Goal: Find specific page/section: Find specific page/section

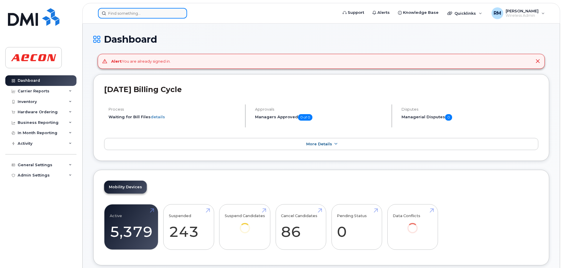
click at [135, 14] on input at bounding box center [142, 13] width 89 height 11
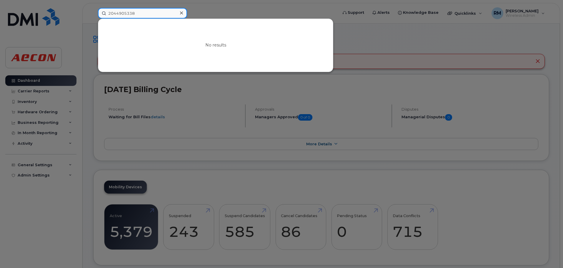
click at [142, 14] on input "2044905338" at bounding box center [142, 13] width 89 height 11
drag, startPoint x: 140, startPoint y: 10, endPoint x: 2, endPoint y: 10, distance: 138.4
click at [93, 10] on div "2044905338 No results" at bounding box center [216, 13] width 246 height 11
drag, startPoint x: 145, startPoint y: 14, endPoint x: -59, endPoint y: 11, distance: 204.3
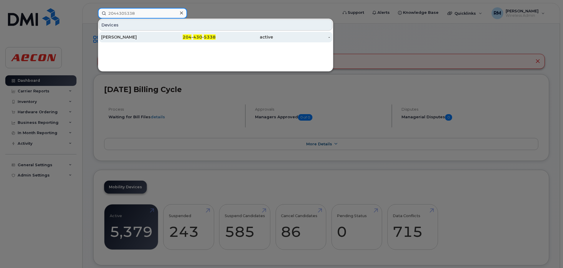
type input "2044305338"
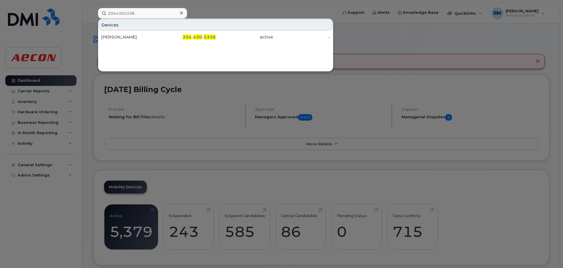
drag, startPoint x: 201, startPoint y: 39, endPoint x: 210, endPoint y: 92, distance: 54.7
click at [201, 39] on span "430" at bounding box center [197, 36] width 9 height 5
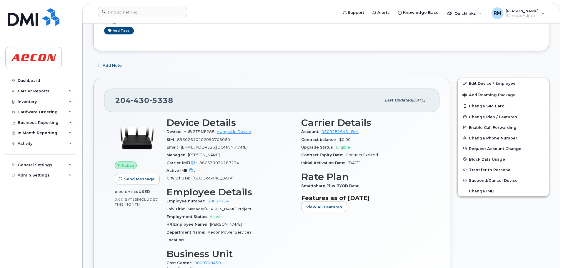
scroll to position [177, 0]
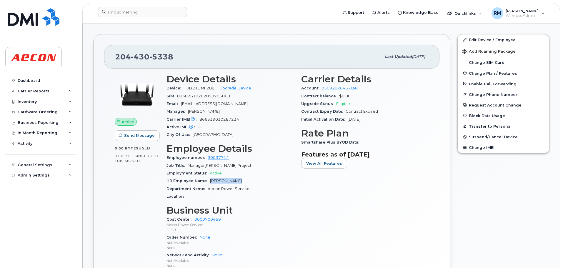
drag, startPoint x: 210, startPoint y: 179, endPoint x: 241, endPoint y: 181, distance: 30.7
click at [241, 181] on div "HR Employee Name Colin Ambrose" at bounding box center [231, 181] width 128 height 8
copy span "Colin Ambrose"
drag, startPoint x: 302, startPoint y: 141, endPoint x: 362, endPoint y: 143, distance: 60.4
click at [362, 143] on div "Smartshare Plus BYOD Data" at bounding box center [365, 143] width 128 height 8
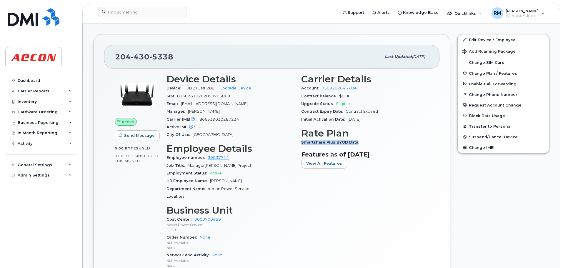
copy span "Smartshare Plus BYOD Data"
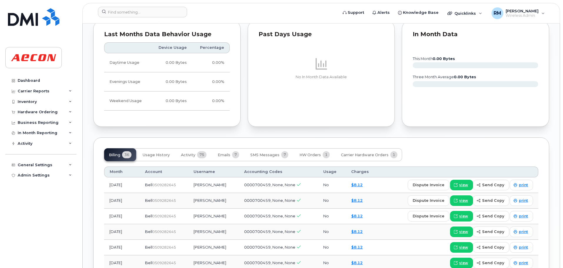
scroll to position [530, 0]
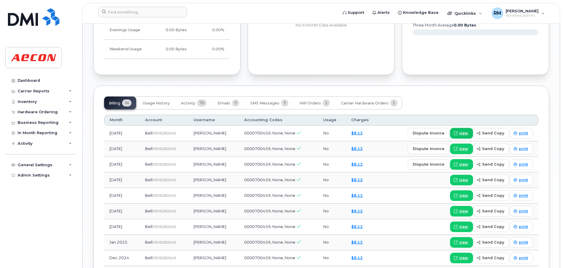
click at [467, 133] on span "view" at bounding box center [464, 133] width 9 height 5
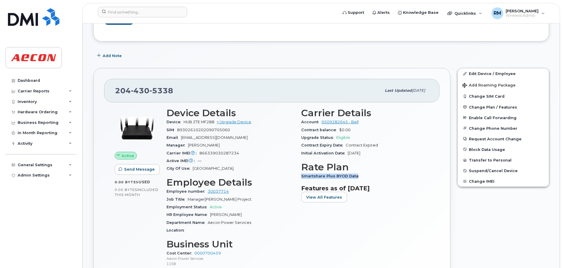
scroll to position [147, 0]
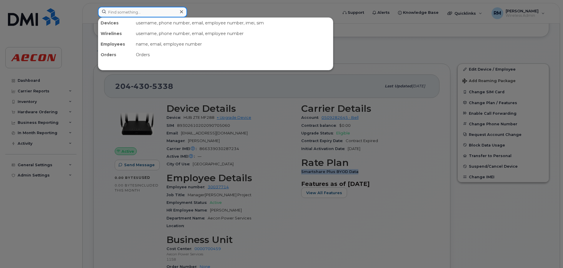
click at [138, 13] on input at bounding box center [142, 12] width 89 height 11
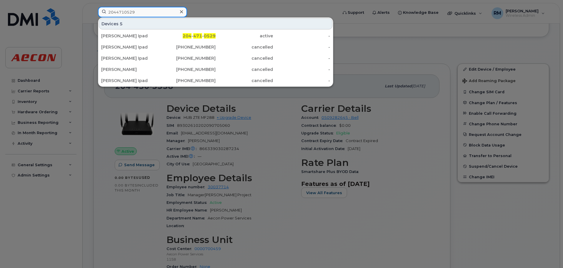
type input "2044710529"
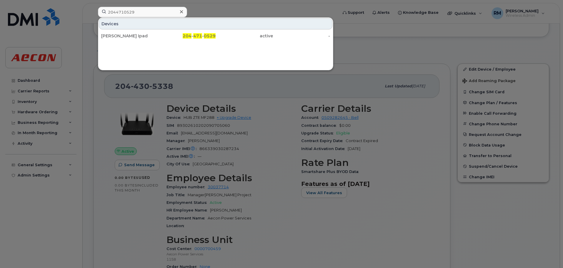
drag, startPoint x: 207, startPoint y: 37, endPoint x: 312, endPoint y: 82, distance: 114.6
click at [207, 37] on span "0529" at bounding box center [210, 35] width 12 height 5
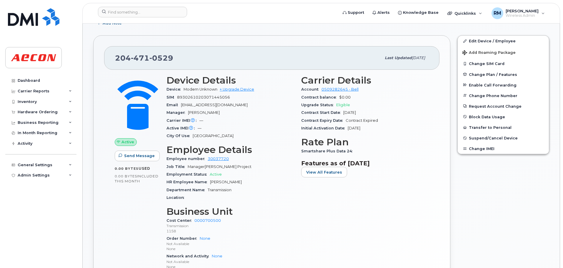
scroll to position [177, 0]
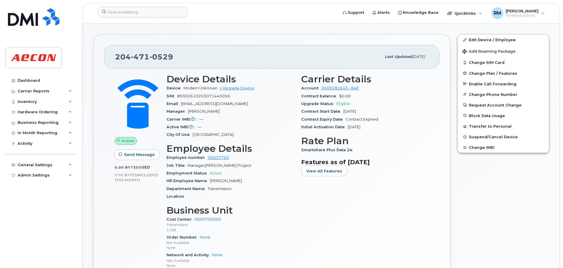
click at [236, 182] on span "Matthew Graca" at bounding box center [226, 181] width 32 height 4
click at [238, 181] on div "HR Employee Name Matthew Graca" at bounding box center [231, 181] width 128 height 8
drag, startPoint x: 238, startPoint y: 181, endPoint x: 207, endPoint y: 178, distance: 30.8
click at [207, 178] on div "HR Employee Name Matthew Graca" at bounding box center [231, 181] width 128 height 8
copy span "Matthew Graca"
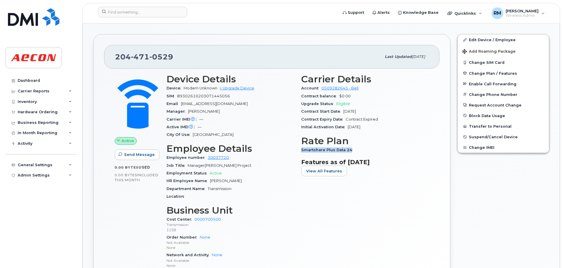
drag, startPoint x: 302, startPoint y: 149, endPoint x: 353, endPoint y: 150, distance: 51.2
click at [353, 150] on div "Smartshare Plus Data 24" at bounding box center [365, 150] width 128 height 8
copy span "Smartshare Plus Data 24"
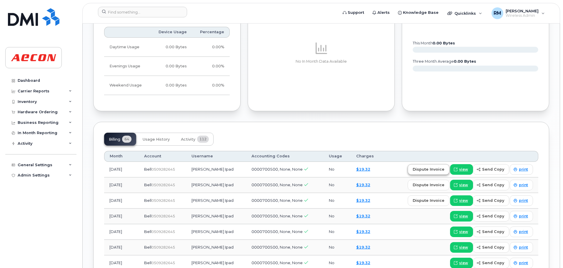
scroll to position [500, 0]
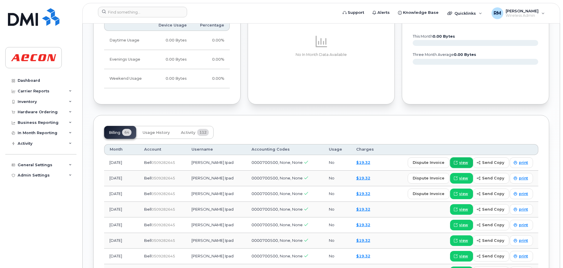
click at [467, 163] on span "view" at bounding box center [464, 162] width 9 height 5
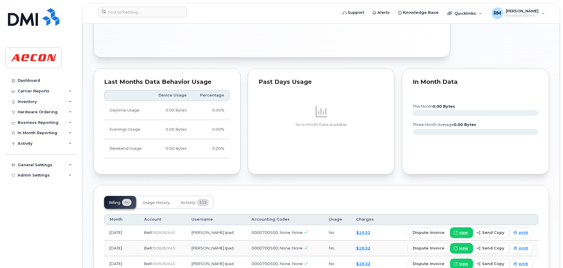
scroll to position [353, 0]
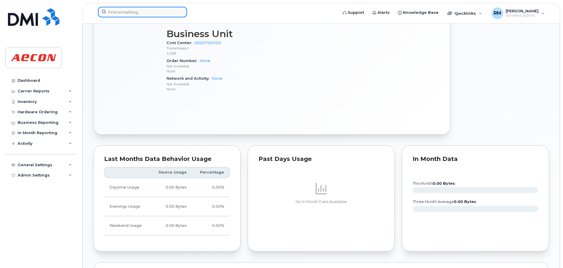
click at [149, 13] on input at bounding box center [142, 12] width 89 height 11
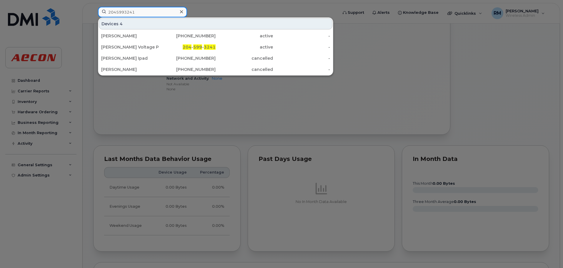
type input "2045993241"
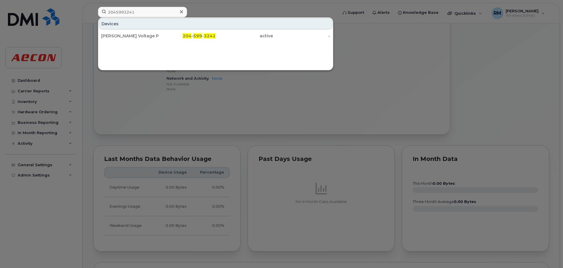
drag, startPoint x: 137, startPoint y: 37, endPoint x: 225, endPoint y: 179, distance: 167.4
click at [137, 37] on div "Brayden Kowalchuk Voltage Power" at bounding box center [129, 36] width 57 height 6
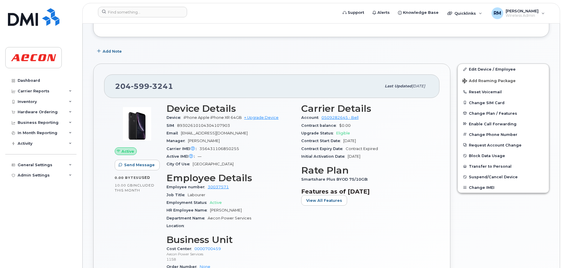
scroll to position [118, 0]
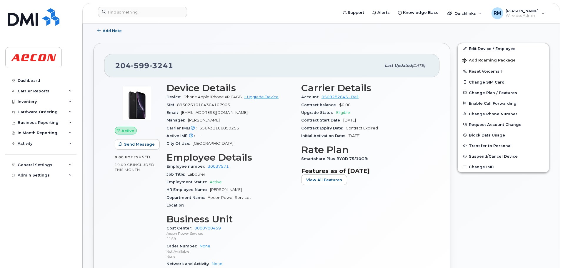
drag, startPoint x: 210, startPoint y: 188, endPoint x: 253, endPoint y: 188, distance: 42.7
click at [253, 188] on div "HR Employee Name [PERSON_NAME]" at bounding box center [231, 190] width 128 height 8
copy span "[PERSON_NAME]"
drag, startPoint x: 302, startPoint y: 158, endPoint x: 376, endPoint y: 159, distance: 74.2
click at [376, 159] on div "Smartshare Plus BYOD 75/10GB" at bounding box center [365, 159] width 128 height 8
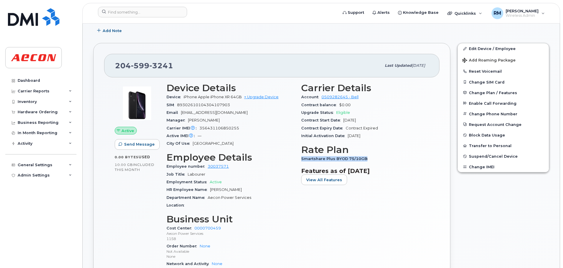
copy span "Smartshare Plus BYOD 75/10GB"
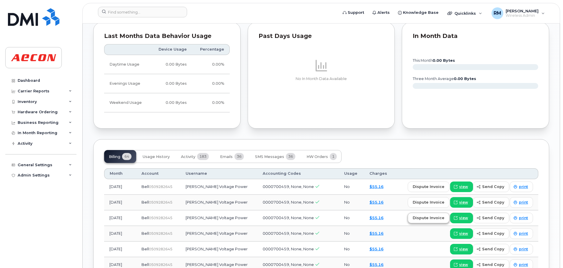
scroll to position [442, 0]
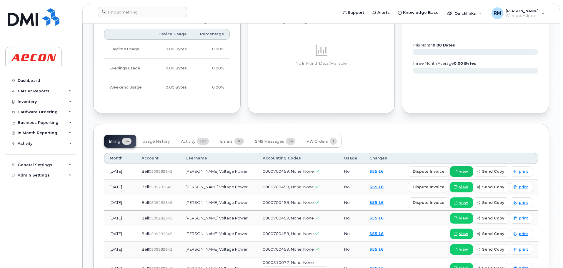
click at [464, 170] on span "view" at bounding box center [464, 171] width 9 height 5
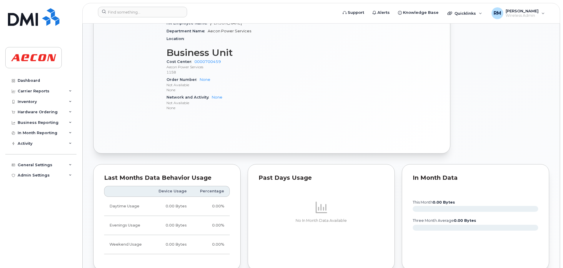
scroll to position [206, 0]
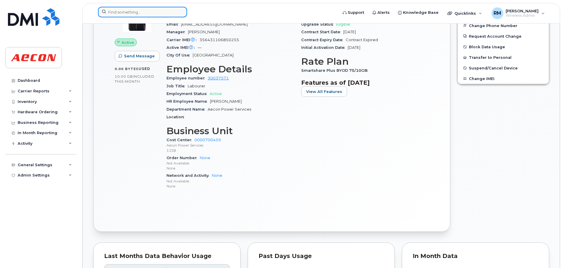
click at [140, 11] on input at bounding box center [142, 12] width 89 height 11
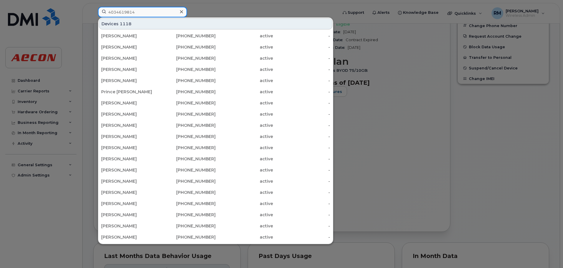
type input "4034619814"
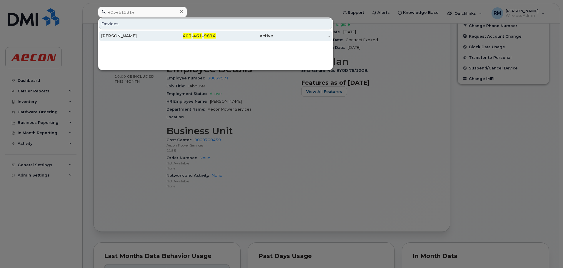
click at [190, 36] on span "403" at bounding box center [187, 35] width 9 height 5
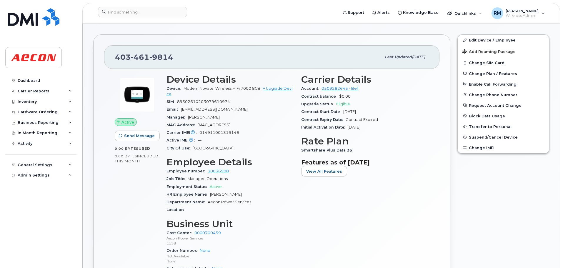
scroll to position [177, 0]
drag, startPoint x: 210, startPoint y: 193, endPoint x: 252, endPoint y: 195, distance: 42.1
click at [252, 195] on div "HR Employee Name [PERSON_NAME]" at bounding box center [231, 194] width 128 height 8
copy span "[PERSON_NAME]"
drag, startPoint x: 302, startPoint y: 150, endPoint x: 354, endPoint y: 151, distance: 52.7
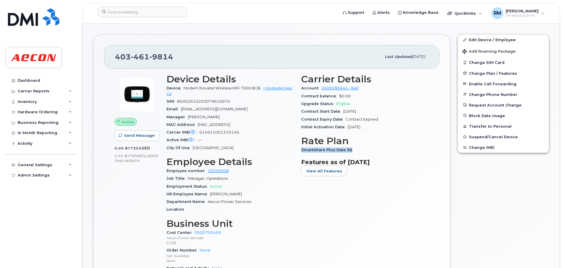
click at [354, 151] on div "Smartshare Plus Data 36" at bounding box center [365, 150] width 128 height 8
copy span "Smartshare Plus Data 36"
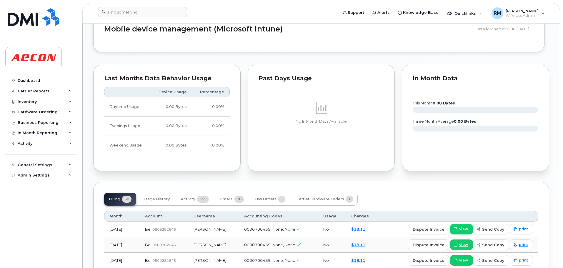
scroll to position [500, 0]
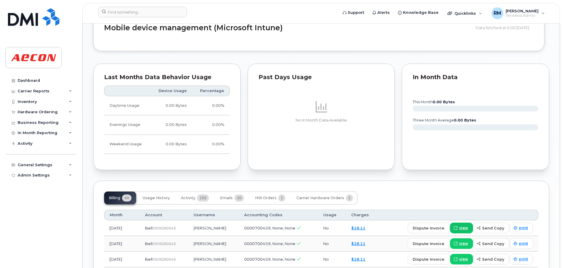
click at [463, 227] on span "view" at bounding box center [464, 227] width 9 height 5
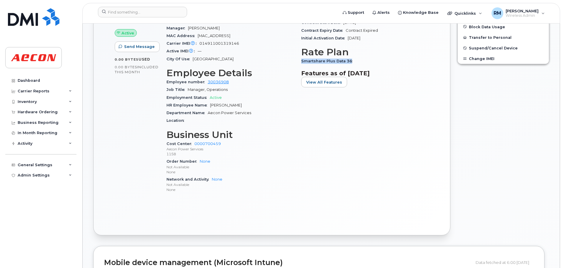
scroll to position [147, 0]
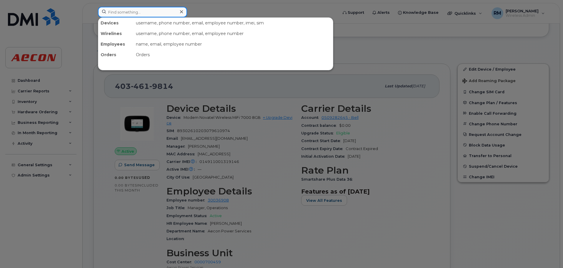
click at [116, 10] on input at bounding box center [142, 12] width 89 height 11
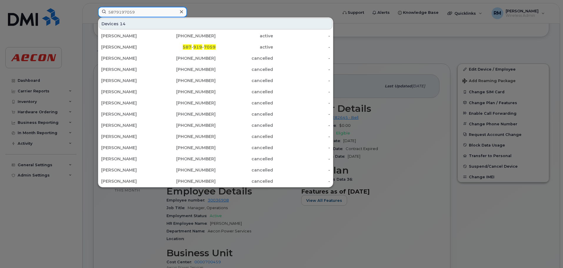
type input "5879197059"
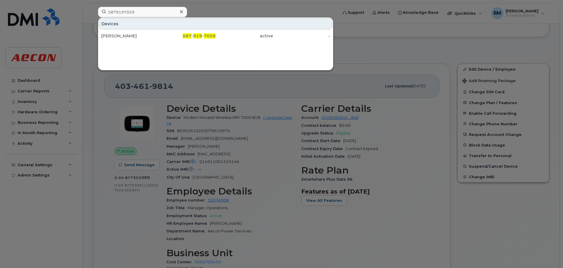
drag, startPoint x: 114, startPoint y: 36, endPoint x: 253, endPoint y: 97, distance: 151.8
click at [114, 36] on div "[PERSON_NAME]" at bounding box center [129, 36] width 57 height 6
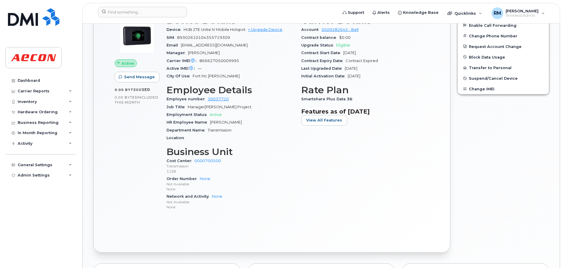
scroll to position [236, 0]
drag, startPoint x: 238, startPoint y: 124, endPoint x: 210, endPoint y: 120, distance: 28.5
click at [210, 120] on div "HR Employee Name [PERSON_NAME]" at bounding box center [231, 122] width 128 height 8
copy span "[PERSON_NAME]"
drag, startPoint x: 303, startPoint y: 97, endPoint x: 352, endPoint y: 97, distance: 48.9
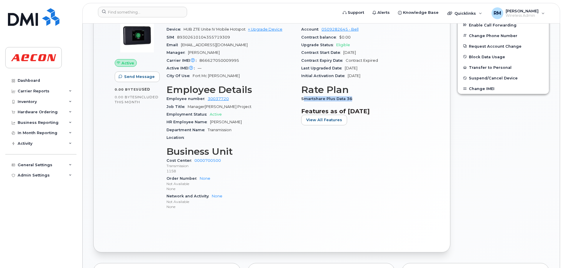
click at [352, 97] on span "Smartshare Plus Data 36" at bounding box center [328, 99] width 54 height 4
drag, startPoint x: 301, startPoint y: 100, endPoint x: 358, endPoint y: 98, distance: 56.8
click at [358, 98] on div "Smartshare Plus Data 36" at bounding box center [365, 99] width 128 height 8
copy span "Smartshare Plus Data 36"
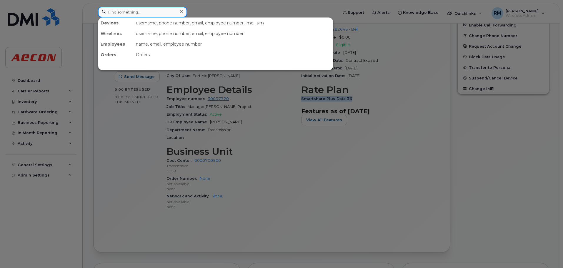
drag, startPoint x: 123, startPoint y: 10, endPoint x: 146, endPoint y: 26, distance: 27.6
click at [123, 10] on input at bounding box center [142, 12] width 89 height 11
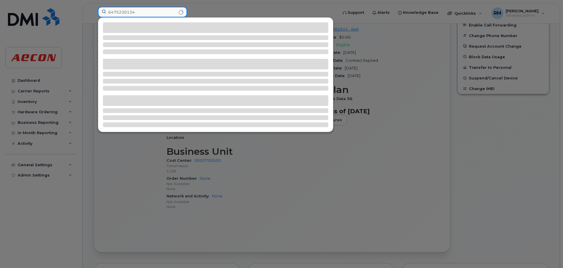
type input "6475230134"
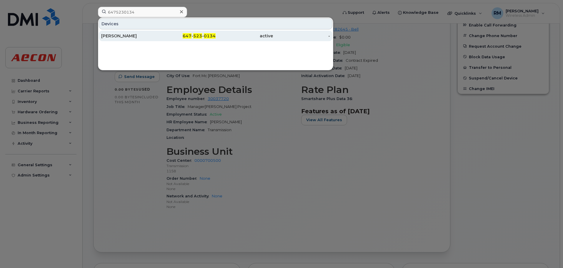
click at [119, 36] on div "Matthew Graca" at bounding box center [129, 36] width 57 height 6
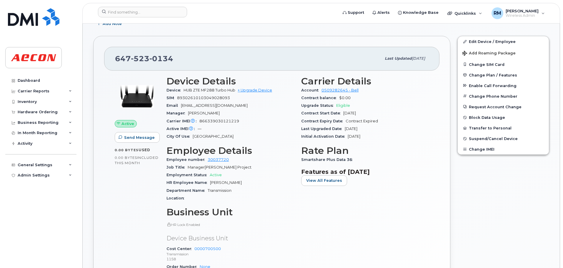
scroll to position [206, 0]
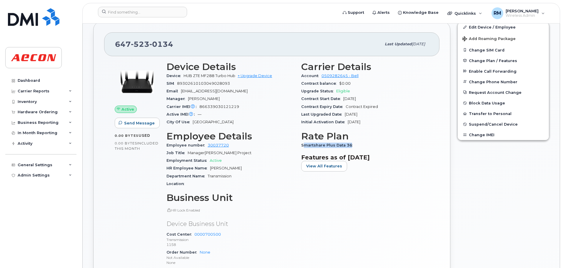
drag, startPoint x: 303, startPoint y: 145, endPoint x: 351, endPoint y: 144, distance: 47.4
click at [351, 144] on span "Smartshare Plus Data 36" at bounding box center [328, 145] width 54 height 4
copy span "martshare Plus Data 36"
click at [110, 12] on input at bounding box center [142, 12] width 89 height 11
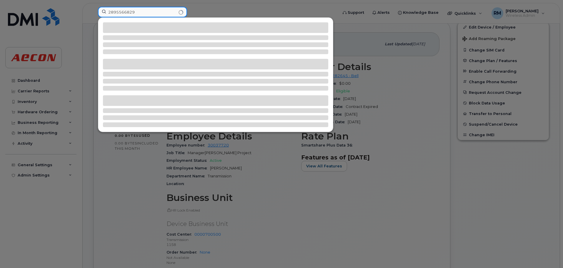
type input "2895566829"
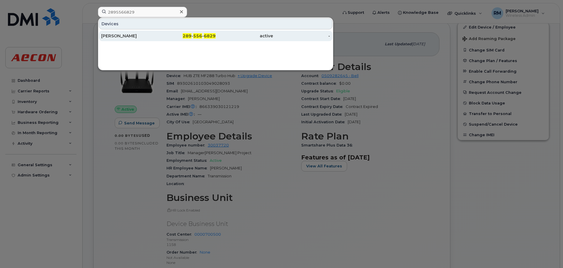
click at [198, 37] on span "556" at bounding box center [197, 35] width 9 height 5
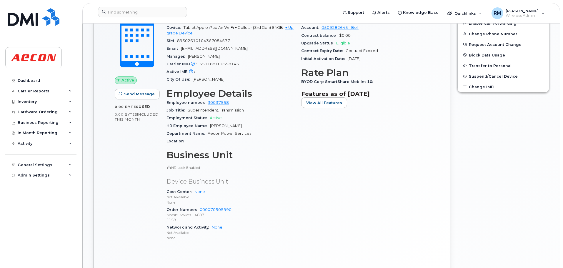
scroll to position [236, 0]
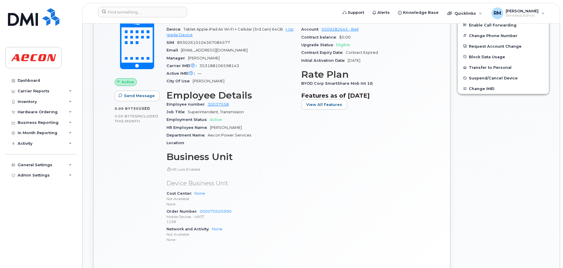
drag, startPoint x: 210, startPoint y: 128, endPoint x: 256, endPoint y: 130, distance: 46.2
click at [256, 130] on div "HR Employee Name [PERSON_NAME]" at bounding box center [231, 128] width 128 height 8
copy span "[PERSON_NAME]"
drag, startPoint x: 301, startPoint y: 84, endPoint x: 406, endPoint y: 80, distance: 104.3
click at [406, 80] on div "BYOD Corp SmartShare Mob Int 10" at bounding box center [365, 84] width 128 height 8
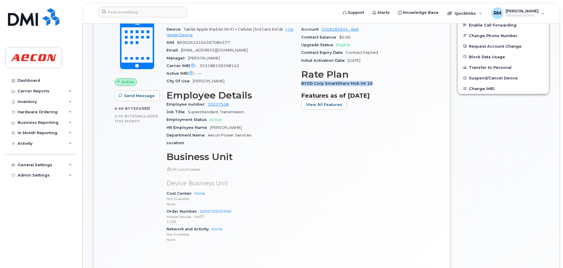
copy span "BYOD Corp SmartShare Mob Int 10"
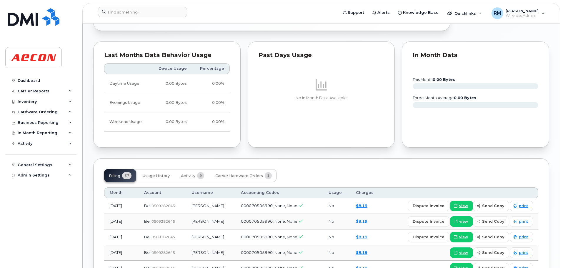
scroll to position [500, 0]
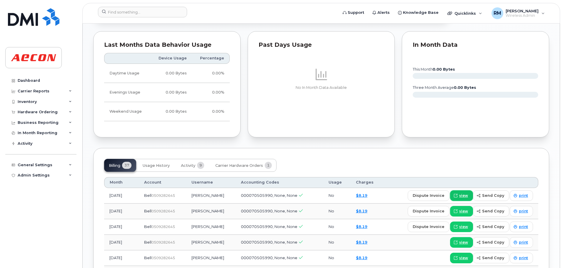
click at [465, 195] on span "view" at bounding box center [464, 195] width 9 height 5
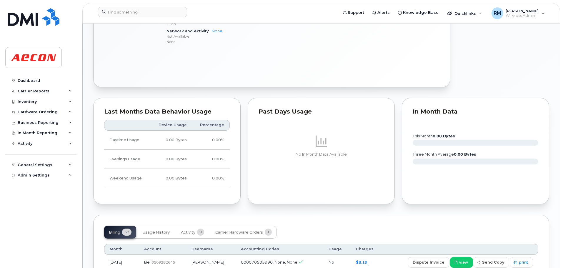
scroll to position [294, 0]
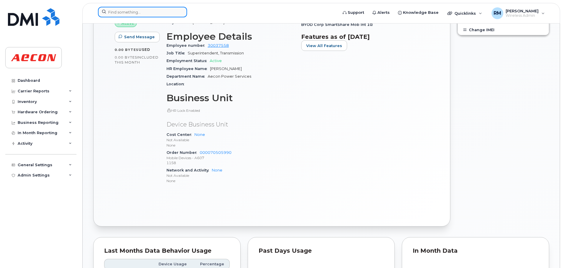
click at [145, 11] on input at bounding box center [142, 12] width 89 height 11
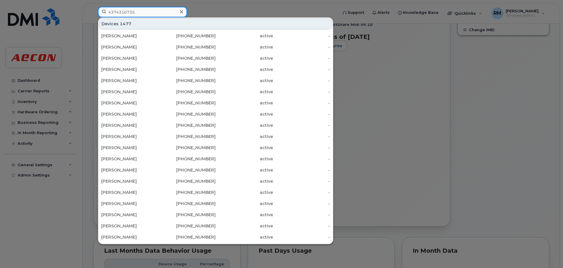
type input "4374316735"
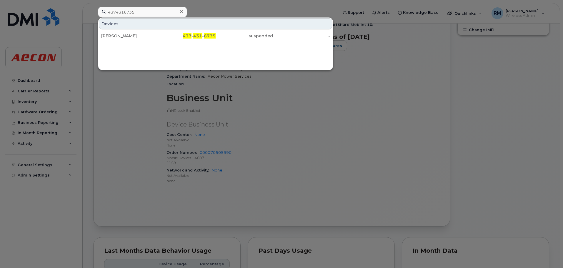
drag, startPoint x: 200, startPoint y: 37, endPoint x: 324, endPoint y: 157, distance: 172.6
click at [200, 37] on span "431" at bounding box center [197, 35] width 9 height 5
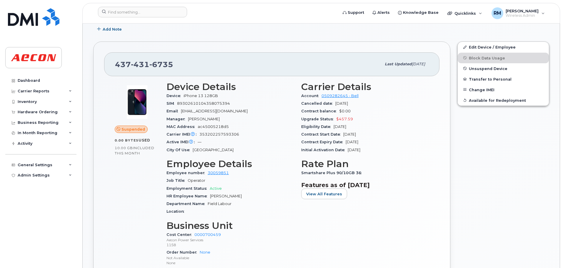
scroll to position [147, 0]
drag, startPoint x: 210, startPoint y: 195, endPoint x: 258, endPoint y: 195, distance: 48.0
click at [258, 195] on div "HR Employee Name Gary Lange" at bounding box center [231, 196] width 128 height 8
copy span "Gary Lange"
click at [357, 171] on span "Smartshare Plus 90/10GB 36" at bounding box center [332, 172] width 63 height 4
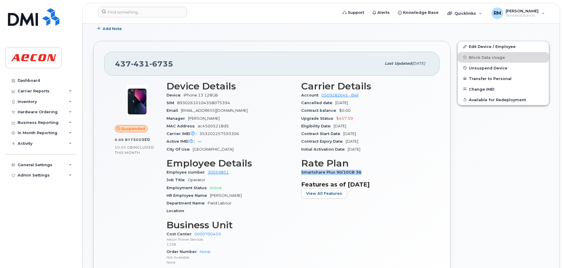
drag, startPoint x: 357, startPoint y: 171, endPoint x: 299, endPoint y: 173, distance: 58.3
click at [299, 173] on div "Carrier Details Account 0509282645 - Bell Cancelled date Aug 31, 2025 Contract …" at bounding box center [365, 184] width 135 height 215
copy span "Smartshare Plus 90/10GB 36"
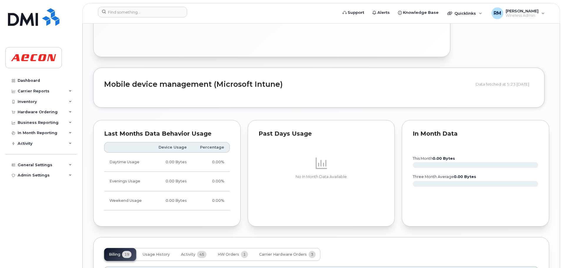
scroll to position [500, 0]
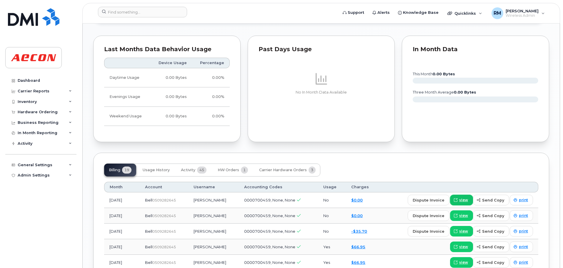
click at [467, 203] on link "view" at bounding box center [461, 200] width 23 height 11
click at [459, 248] on span at bounding box center [455, 246] width 5 height 5
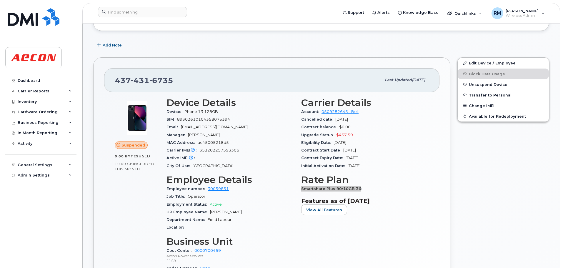
scroll to position [147, 0]
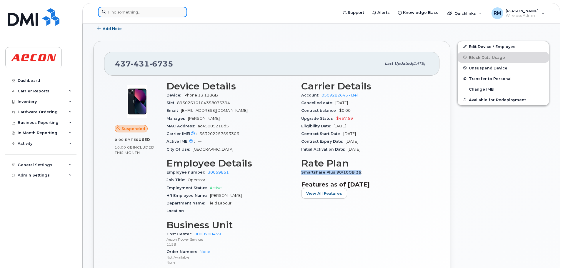
click at [120, 15] on input at bounding box center [142, 12] width 89 height 11
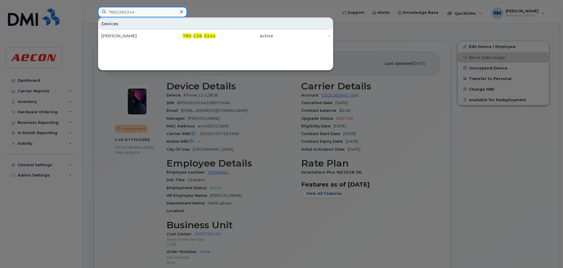
type input "7802283244"
drag, startPoint x: 199, startPoint y: 37, endPoint x: 244, endPoint y: 87, distance: 67.5
click at [199, 37] on span "228" at bounding box center [197, 35] width 9 height 5
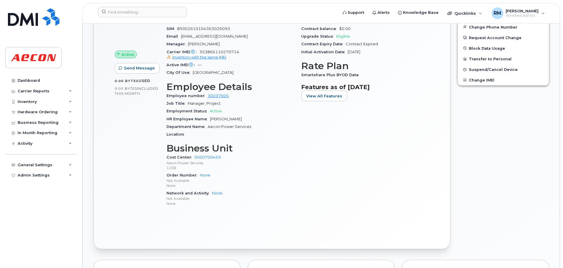
scroll to position [215, 0]
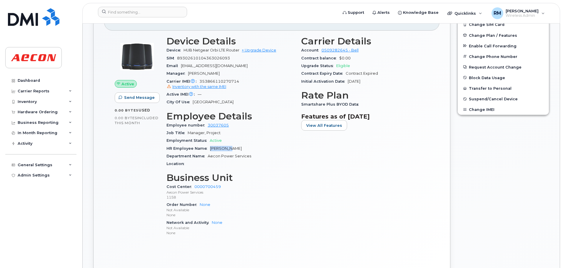
drag, startPoint x: 230, startPoint y: 147, endPoint x: 210, endPoint y: 148, distance: 20.0
click at [210, 148] on span "Kyle Pimm" at bounding box center [226, 148] width 32 height 4
copy span "Kyle Pimm"
click at [300, 103] on div "Carrier Details Account 0509282645 - Bell Contract balance $0.00 Upgrade Status…" at bounding box center [365, 138] width 135 height 213
drag, startPoint x: 302, startPoint y: 104, endPoint x: 369, endPoint y: 105, distance: 67.1
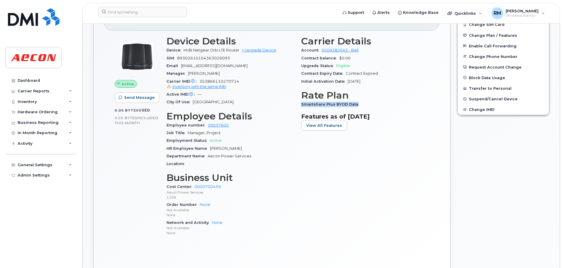
click at [369, 105] on div "Smartshare Plus BYOD Data" at bounding box center [365, 105] width 128 height 8
copy span "Smartshare Plus BYOD Data"
drag, startPoint x: 137, startPoint y: 13, endPoint x: 153, endPoint y: 15, distance: 15.8
click at [137, 13] on input at bounding box center [142, 12] width 89 height 11
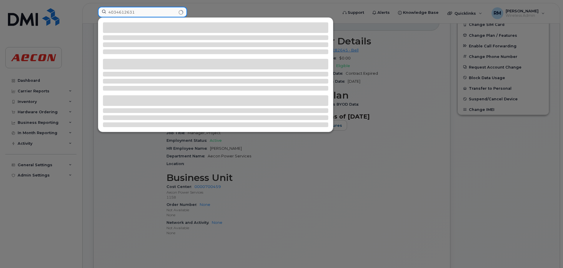
type input "4034612631"
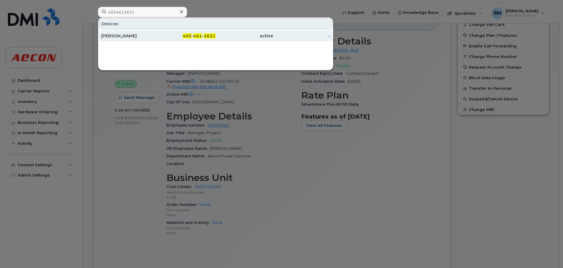
click at [216, 33] on div "403 - 461 - 2631" at bounding box center [244, 36] width 57 height 11
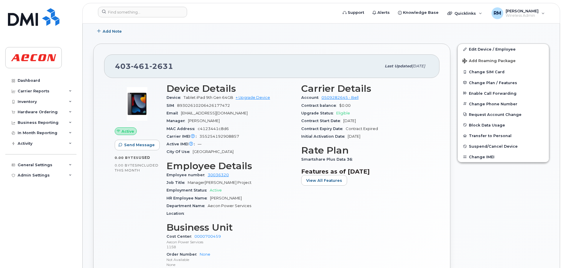
scroll to position [177, 0]
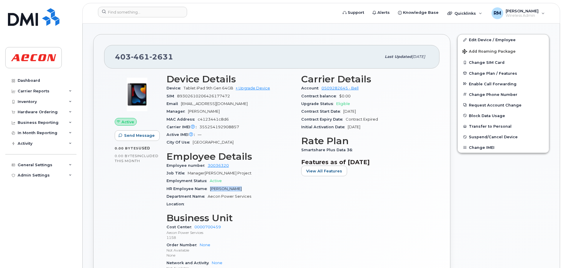
drag, startPoint x: 210, startPoint y: 189, endPoint x: 278, endPoint y: 191, distance: 68.3
click at [278, 191] on div "HR Employee Name [PERSON_NAME]" at bounding box center [231, 189] width 128 height 8
copy span "[PERSON_NAME]"
drag, startPoint x: 302, startPoint y: 148, endPoint x: 425, endPoint y: 149, distance: 123.3
click at [425, 149] on div "Smartshare Plus Data 36" at bounding box center [365, 150] width 128 height 8
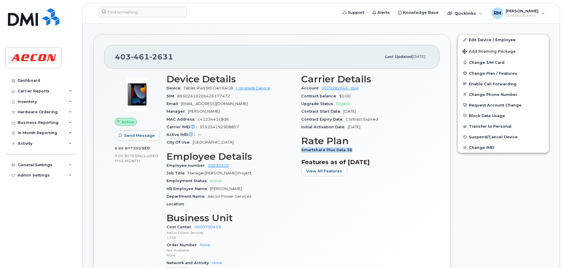
copy span "Smartshare Plus Data 36"
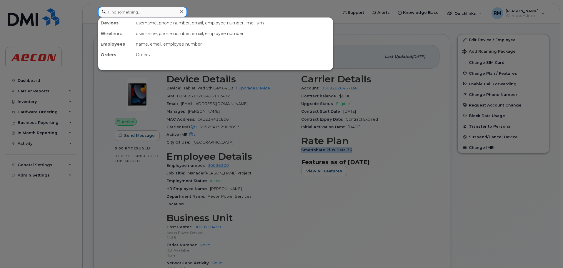
click at [160, 11] on input at bounding box center [142, 12] width 89 height 11
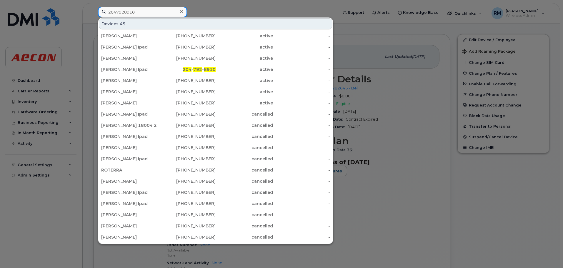
type input "2047928910"
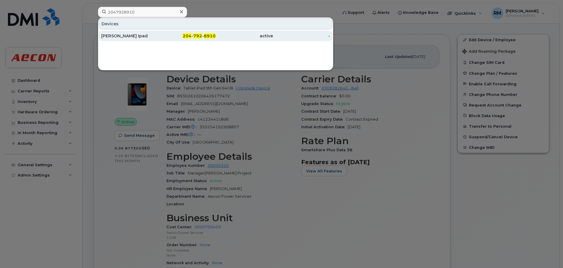
click at [202, 37] on span "792" at bounding box center [197, 35] width 9 height 5
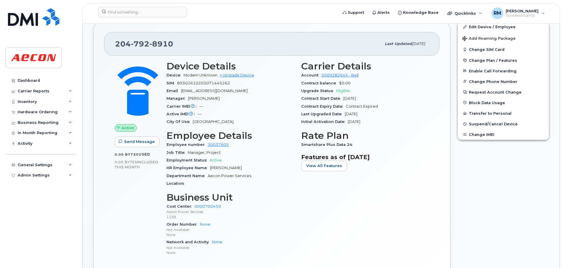
scroll to position [206, 0]
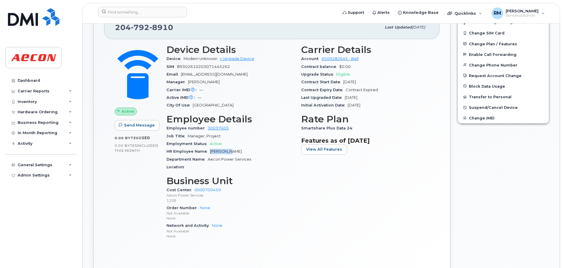
drag, startPoint x: 210, startPoint y: 152, endPoint x: 239, endPoint y: 154, distance: 28.7
click at [239, 154] on div "HR Employee Name Kyle Pimm" at bounding box center [231, 152] width 128 height 8
copy span "Kyle Pimm"
drag, startPoint x: 301, startPoint y: 127, endPoint x: 374, endPoint y: 128, distance: 72.1
click at [374, 128] on div "Smartshare Plus Data 24" at bounding box center [365, 129] width 128 height 8
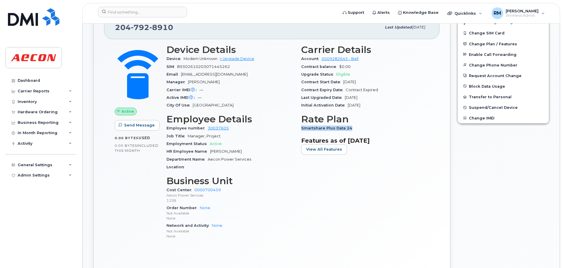
copy span "Smartshare Plus Data 24"
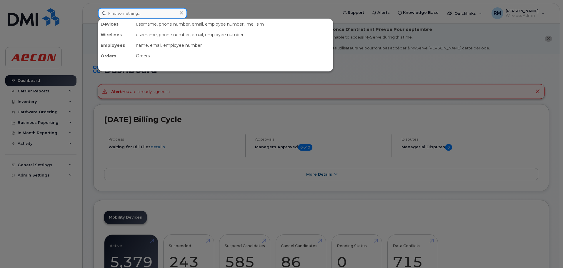
click at [125, 13] on input at bounding box center [142, 13] width 89 height 11
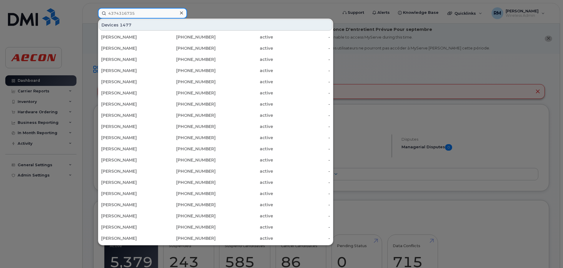
type input "4374316735"
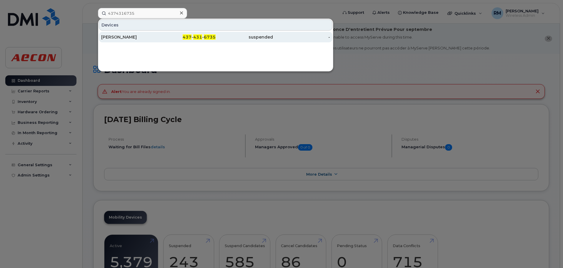
click at [206, 39] on span "6735" at bounding box center [210, 36] width 12 height 5
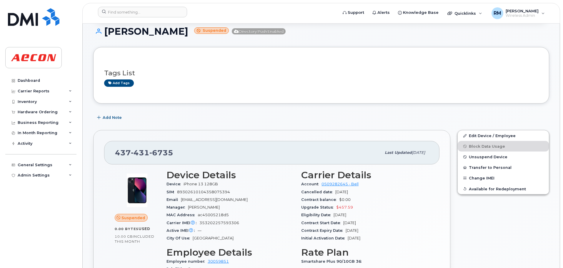
scroll to position [118, 0]
